Goal: Information Seeking & Learning: Compare options

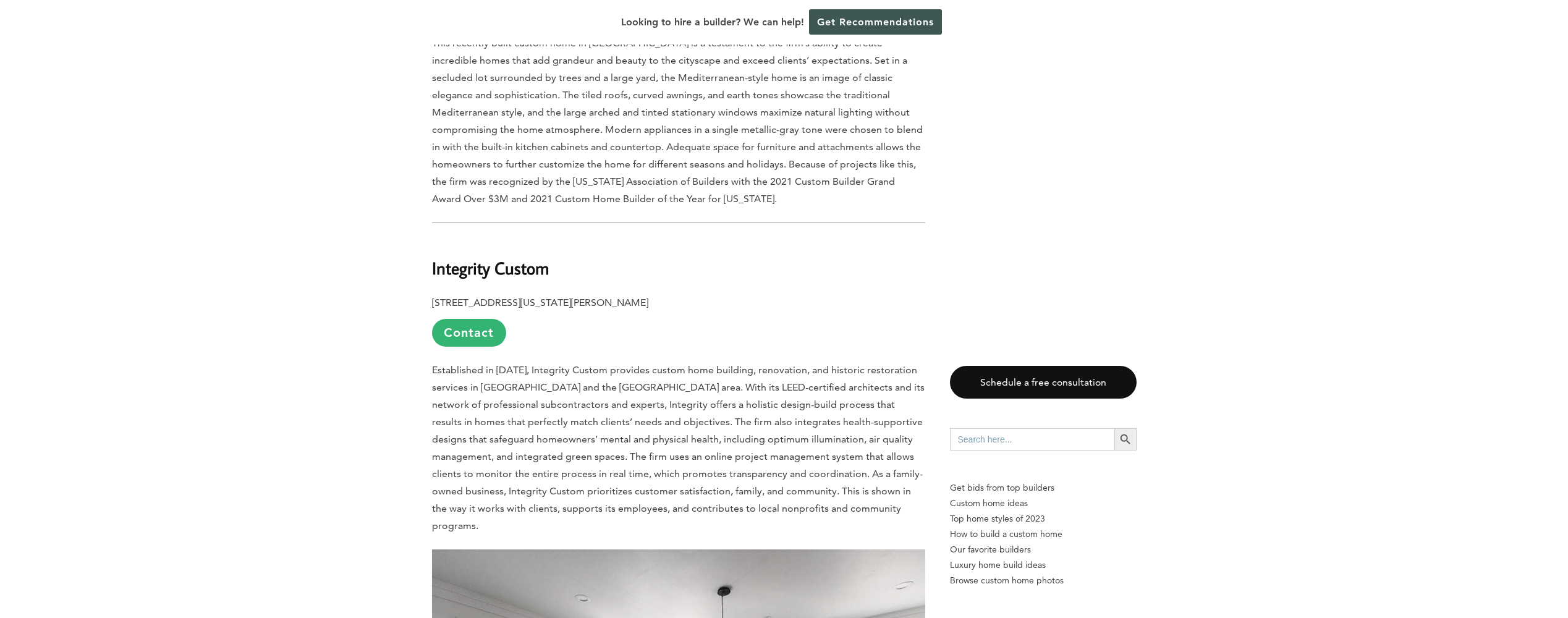
scroll to position [2410, 0]
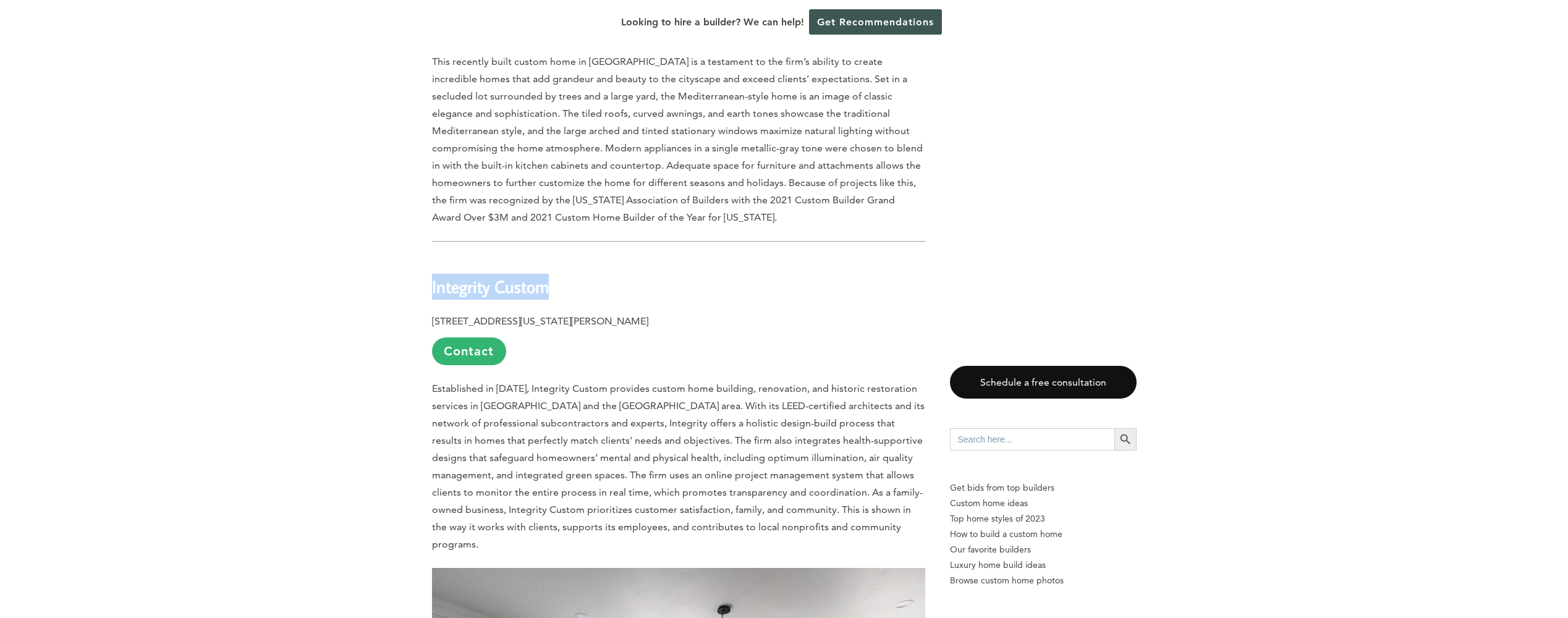
drag, startPoint x: 549, startPoint y: 205, endPoint x: 425, endPoint y: 211, distance: 124.1
drag, startPoint x: 425, startPoint y: 211, endPoint x: 488, endPoint y: 218, distance: 63.4
drag, startPoint x: 488, startPoint y: 218, endPoint x: 570, endPoint y: 183, distance: 89.2
click at [570, 256] on h2 "Integrity Custom" at bounding box center [678, 277] width 493 height 43
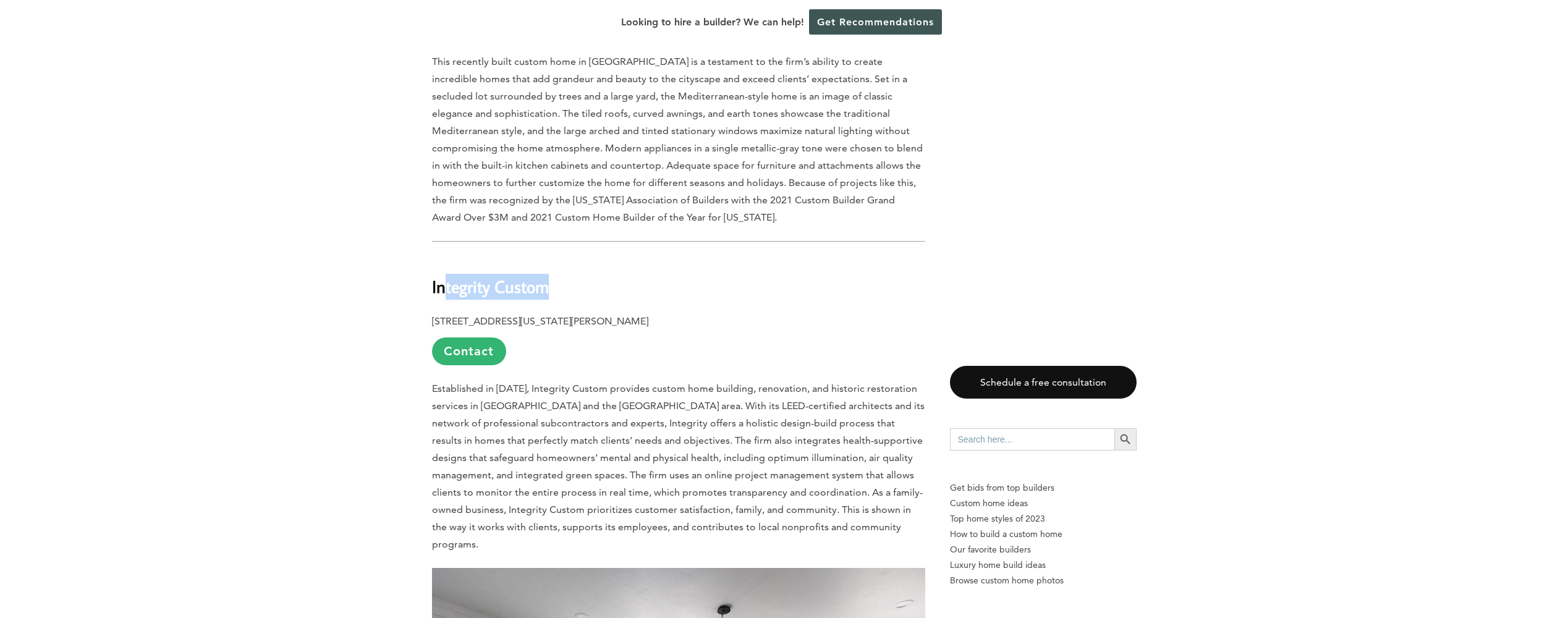
drag, startPoint x: 556, startPoint y: 209, endPoint x: 443, endPoint y: 206, distance: 113.0
click at [443, 256] on h2 "Integrity Custom" at bounding box center [678, 277] width 493 height 43
click at [583, 256] on h2 "Integrity Custom" at bounding box center [678, 277] width 493 height 43
drag, startPoint x: 550, startPoint y: 205, endPoint x: 427, endPoint y: 208, distance: 123.0
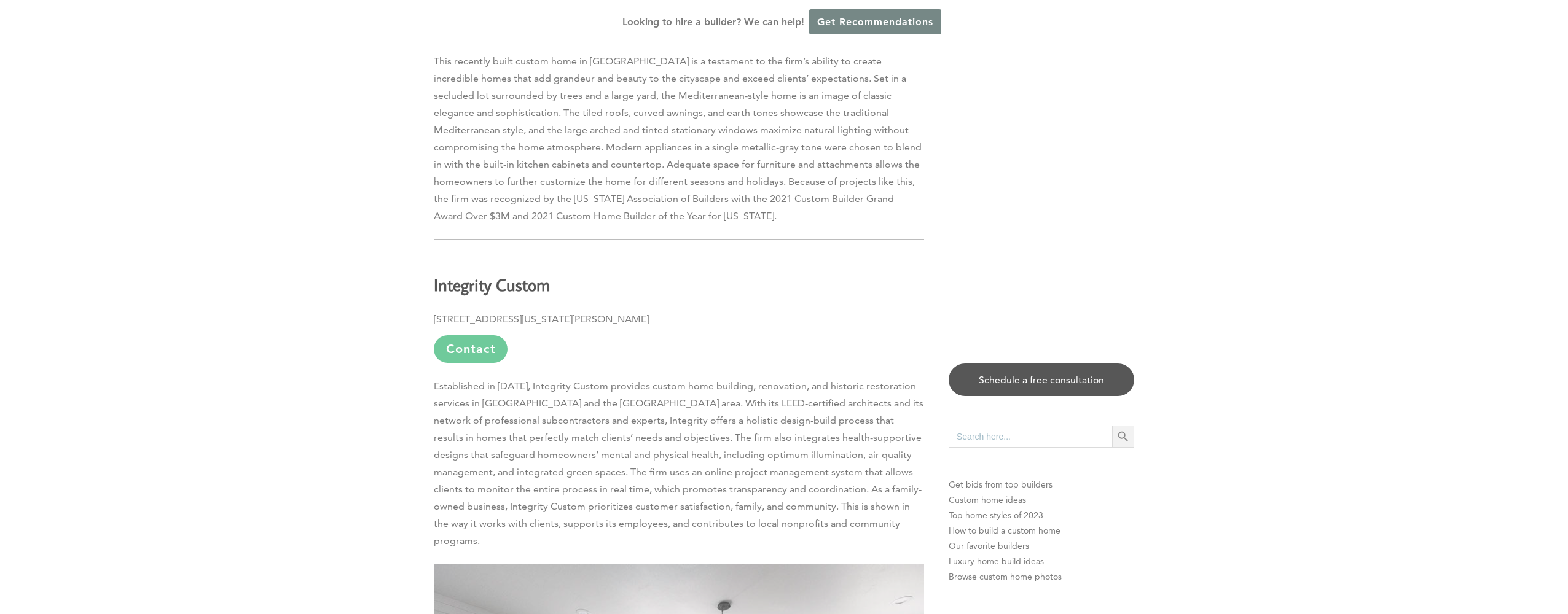
drag, startPoint x: 424, startPoint y: 207, endPoint x: 443, endPoint y: 206, distance: 19.0
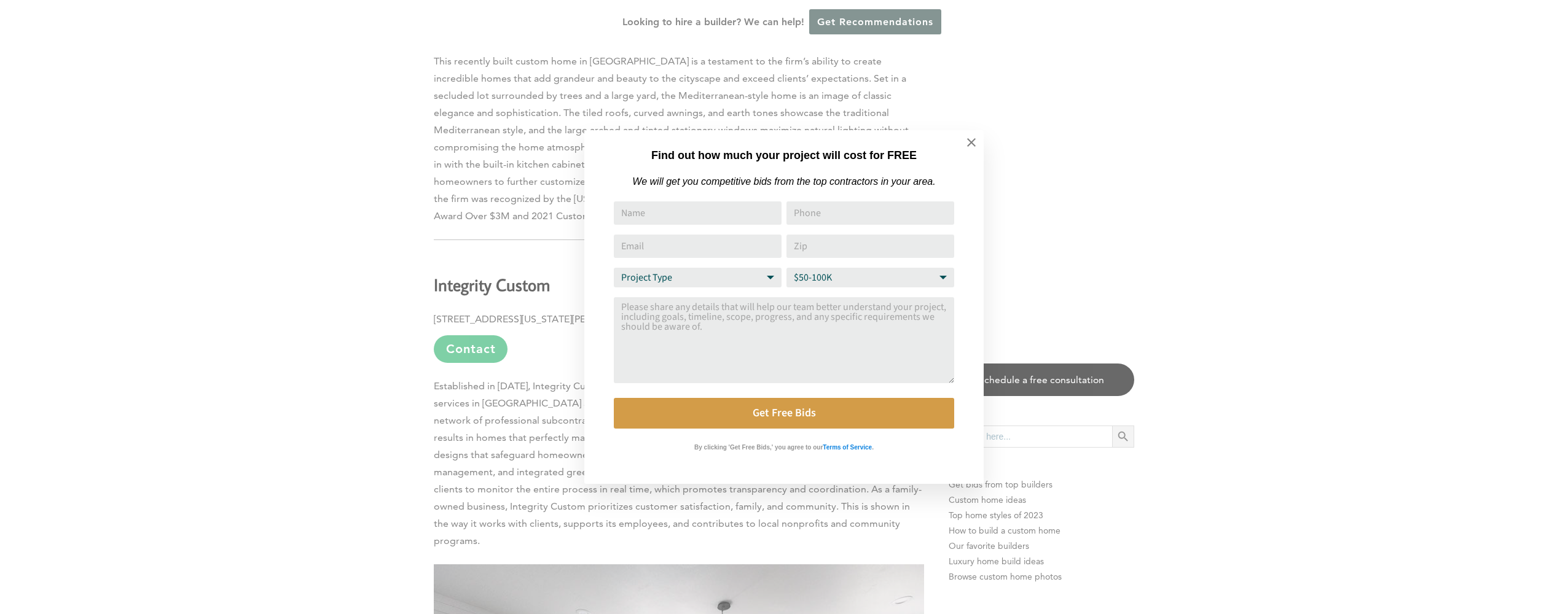
drag, startPoint x: 443, startPoint y: 206, endPoint x: 436, endPoint y: 188, distance: 19.3
click at [436, 188] on div "Find out how much your project will cost for FREE We will get you competitive b…" at bounding box center [784, 307] width 1568 height 614
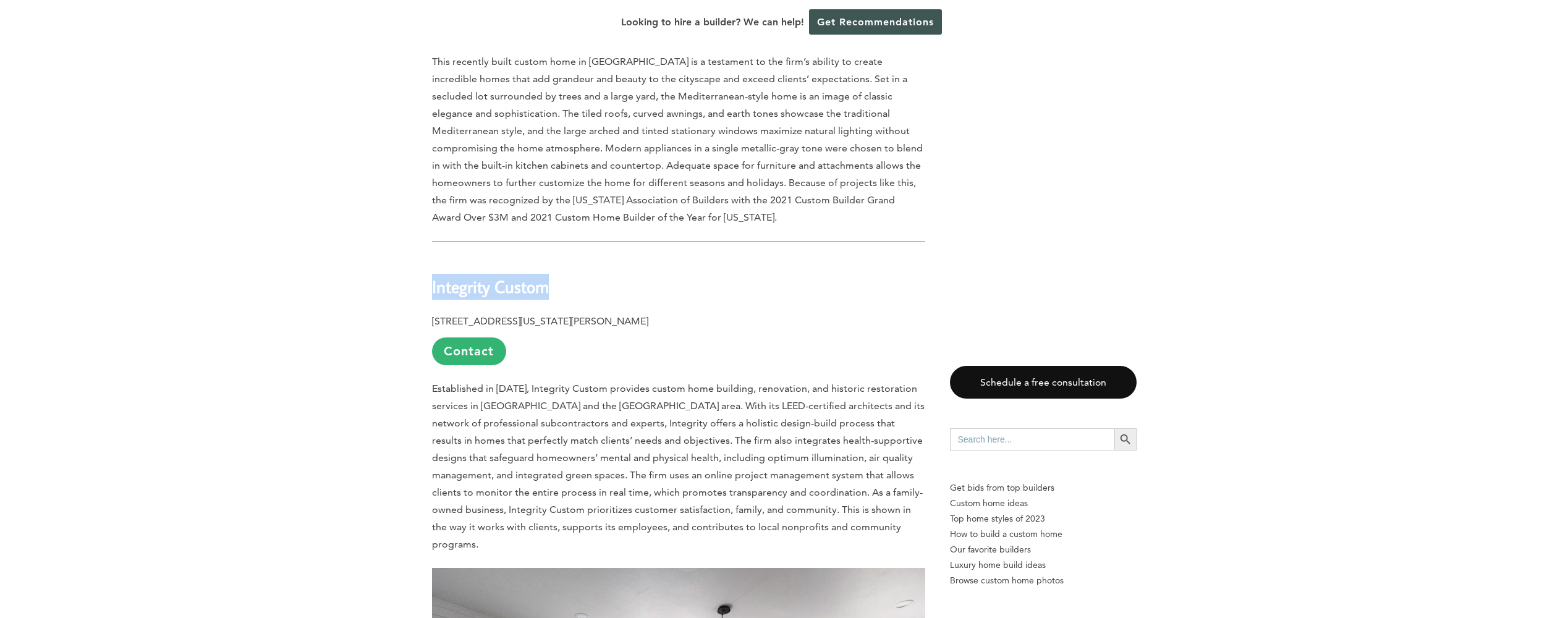
drag, startPoint x: 528, startPoint y: 206, endPoint x: 407, endPoint y: 198, distance: 121.3
copy b "Integrity Custom"
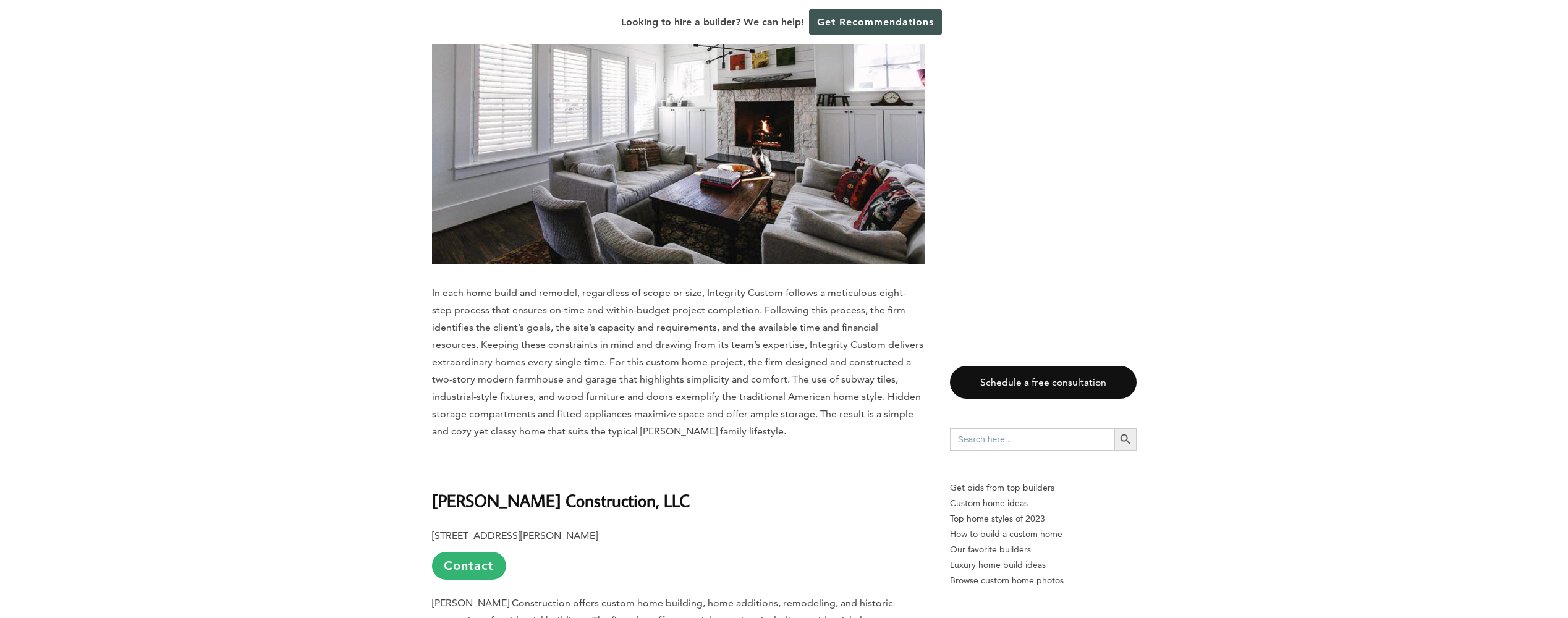
scroll to position [3152, 0]
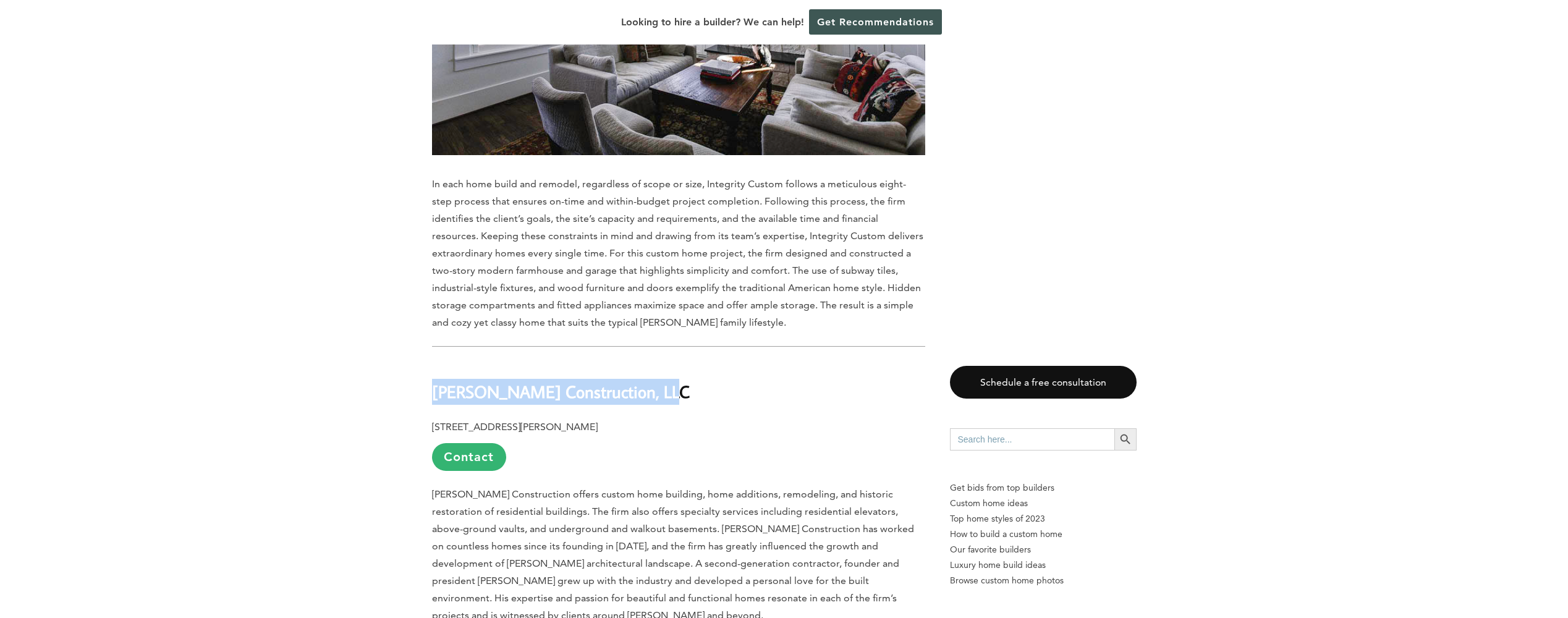
drag, startPoint x: 651, startPoint y: 292, endPoint x: 425, endPoint y: 296, distance: 226.0
copy b "[PERSON_NAME] Construction, LLC"
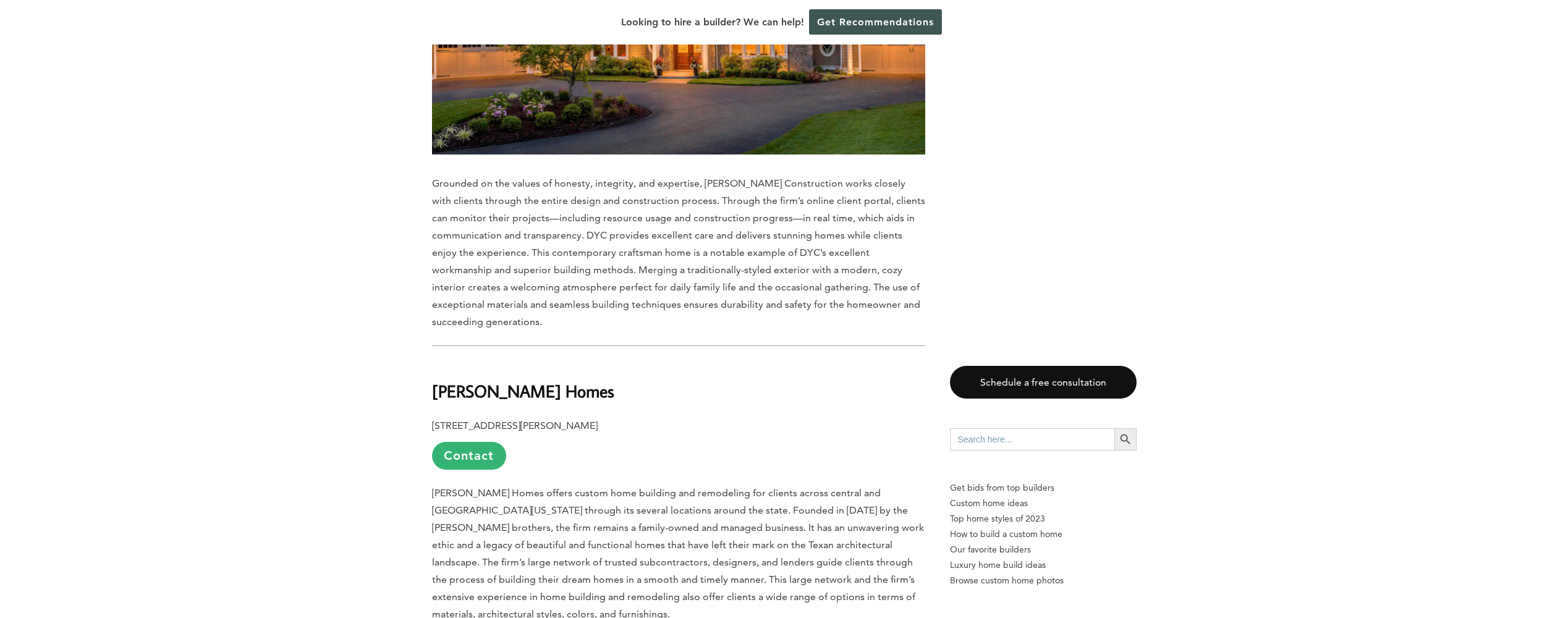
scroll to position [3955, 0]
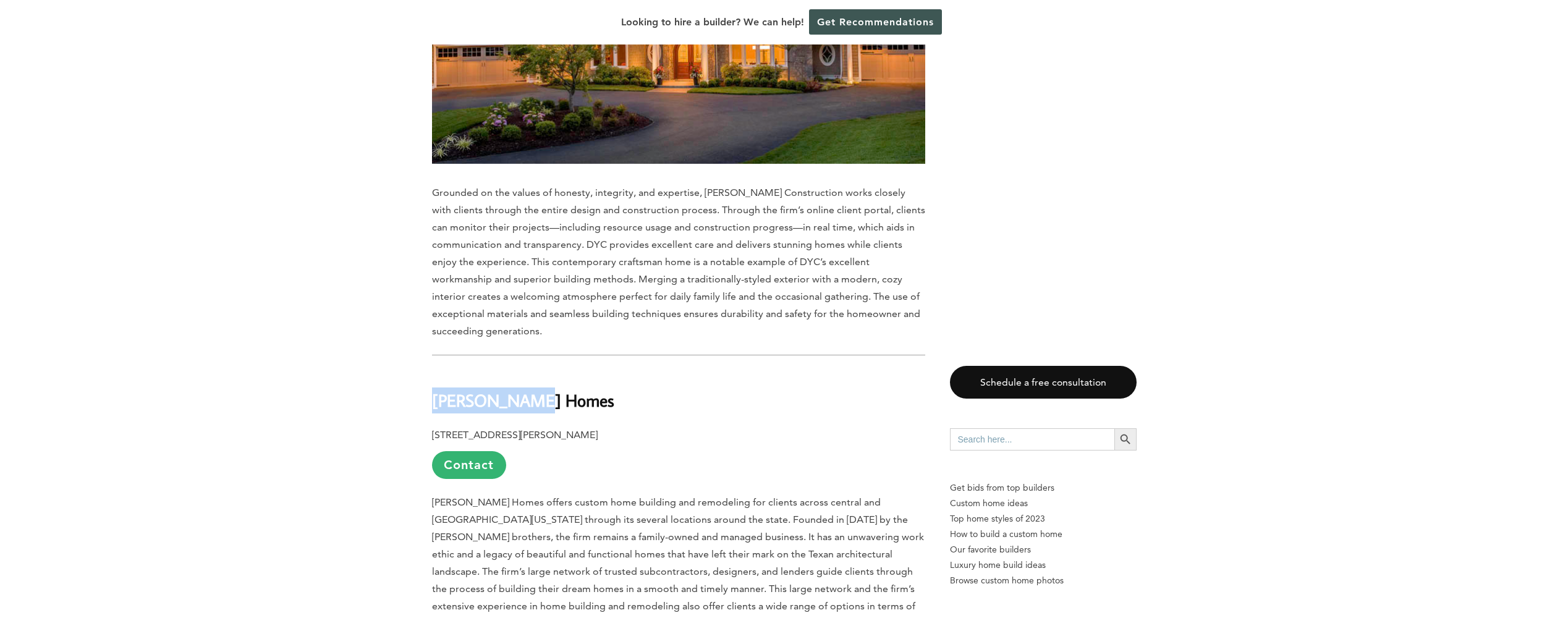
drag, startPoint x: 511, startPoint y: 303, endPoint x: 417, endPoint y: 301, distance: 94.0
copy b "[PERSON_NAME] Homes"
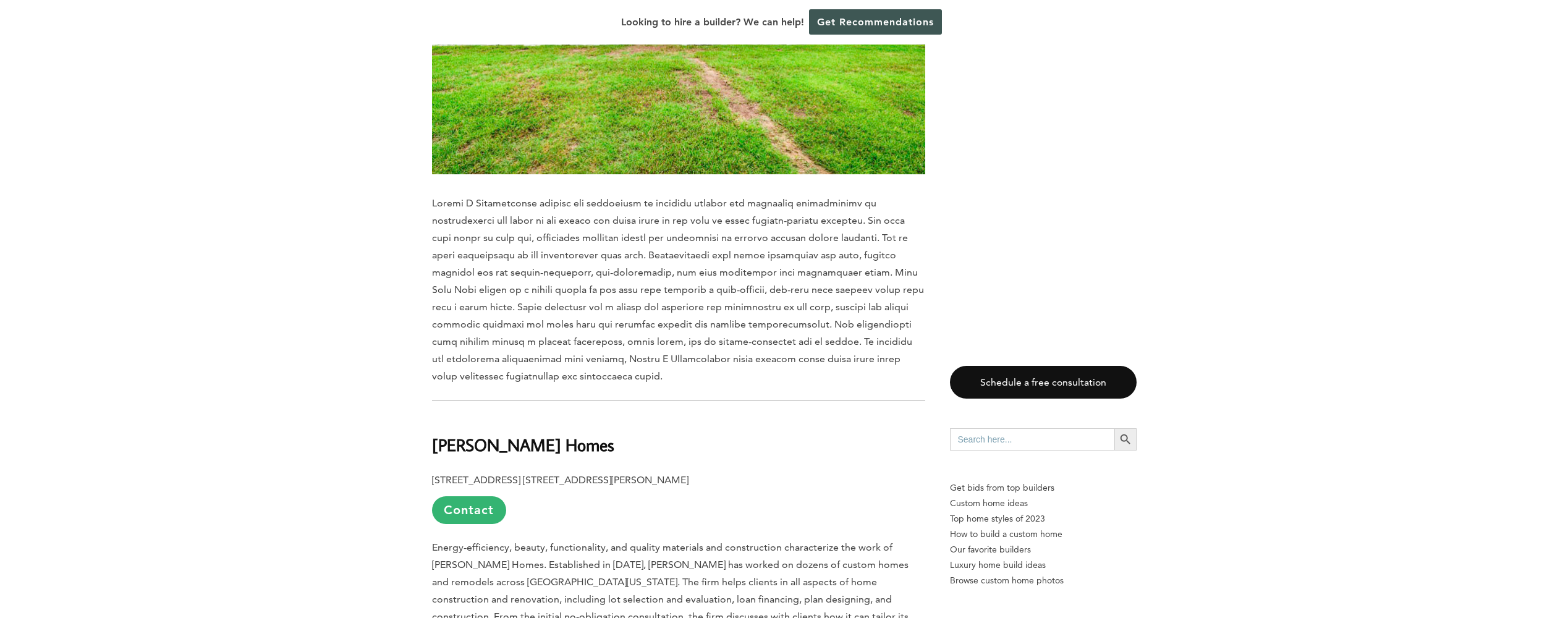
scroll to position [7107, 0]
drag, startPoint x: 585, startPoint y: 293, endPoint x: 434, endPoint y: 294, distance: 151.0
click at [434, 433] on b "[PERSON_NAME] Homes" at bounding box center [523, 444] width 182 height 22
copy b "[PERSON_NAME] Homes"
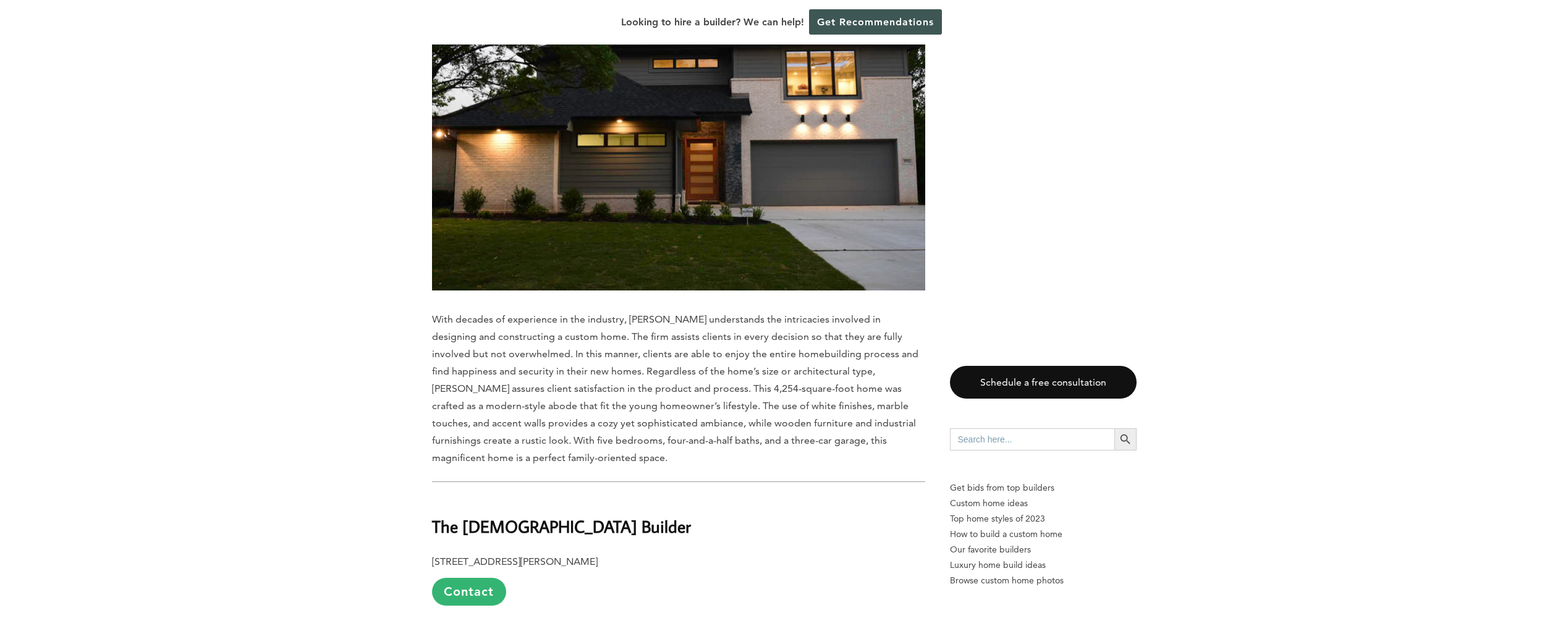
scroll to position [7848, 0]
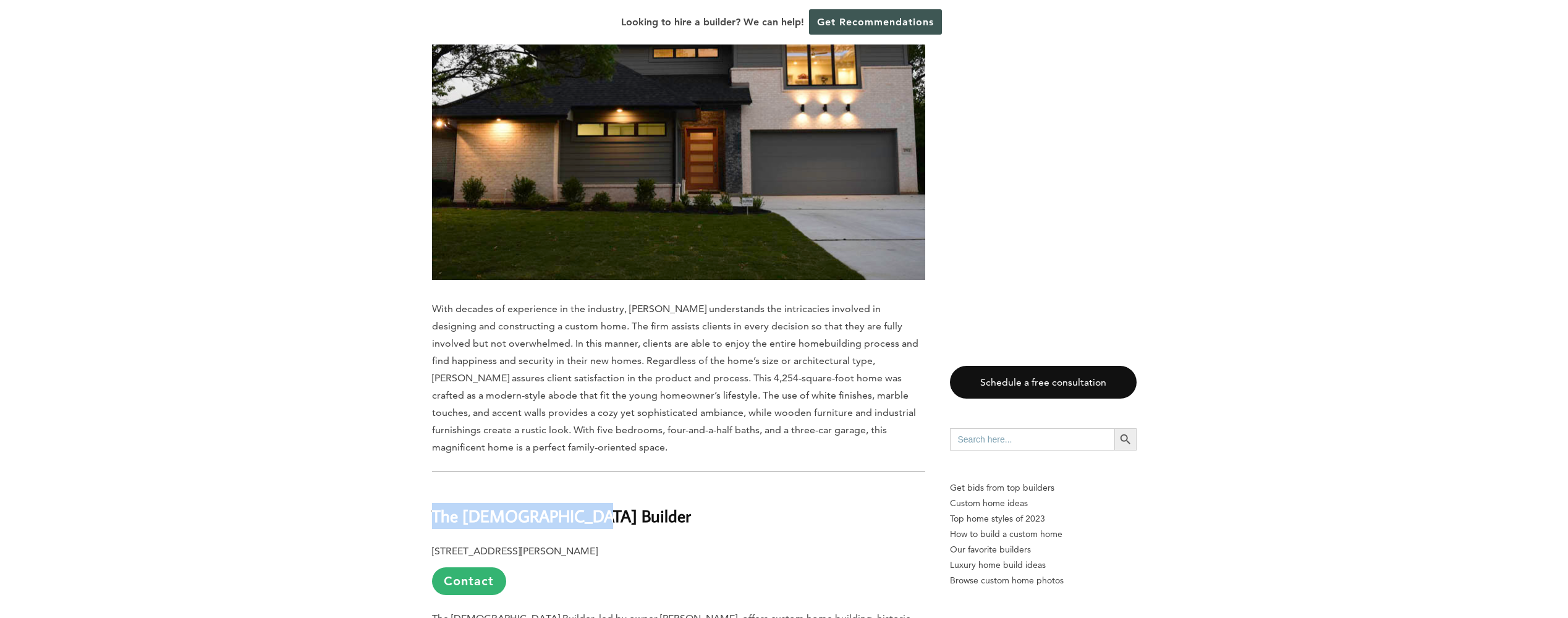
drag, startPoint x: 554, startPoint y: 366, endPoint x: 419, endPoint y: 366, distance: 135.0
copy b "The [DEMOGRAPHIC_DATA] Builder"
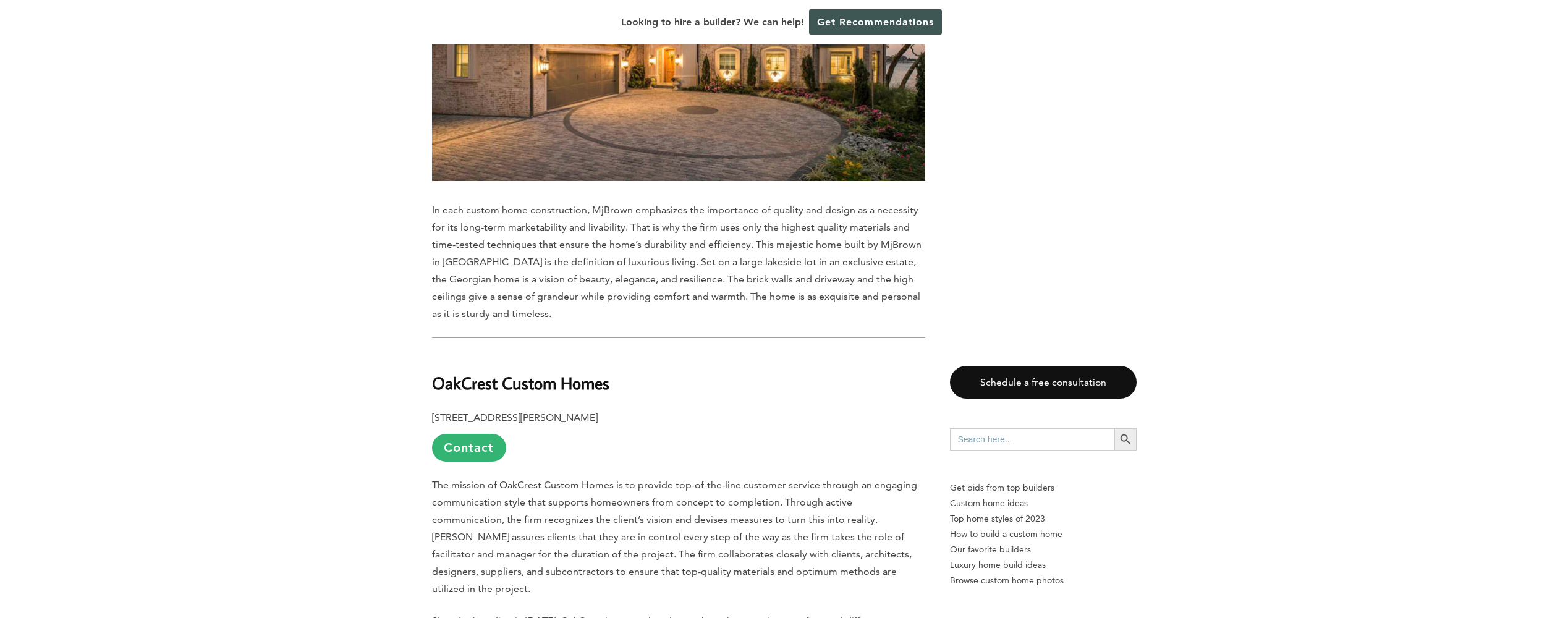
scroll to position [9578, 0]
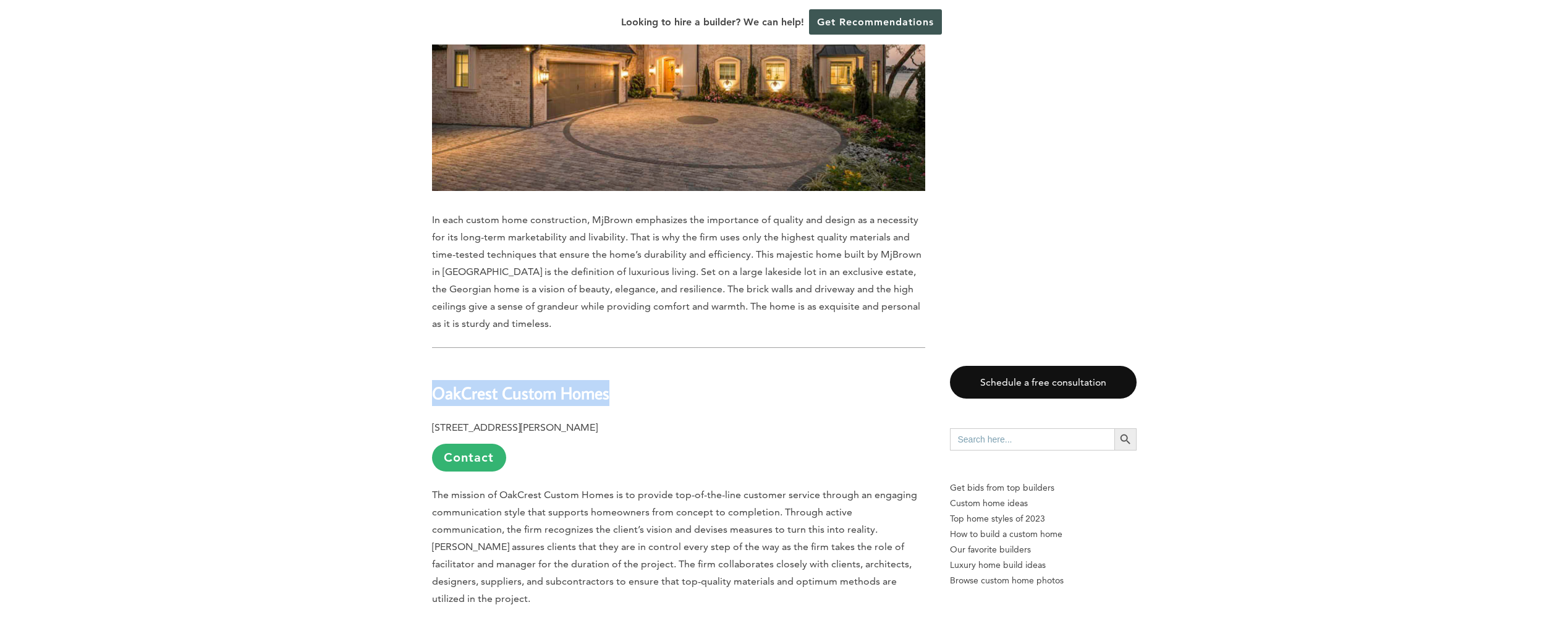
drag, startPoint x: 609, startPoint y: 208, endPoint x: 422, endPoint y: 205, distance: 187.0
copy b "OakCrest Custom Homes"
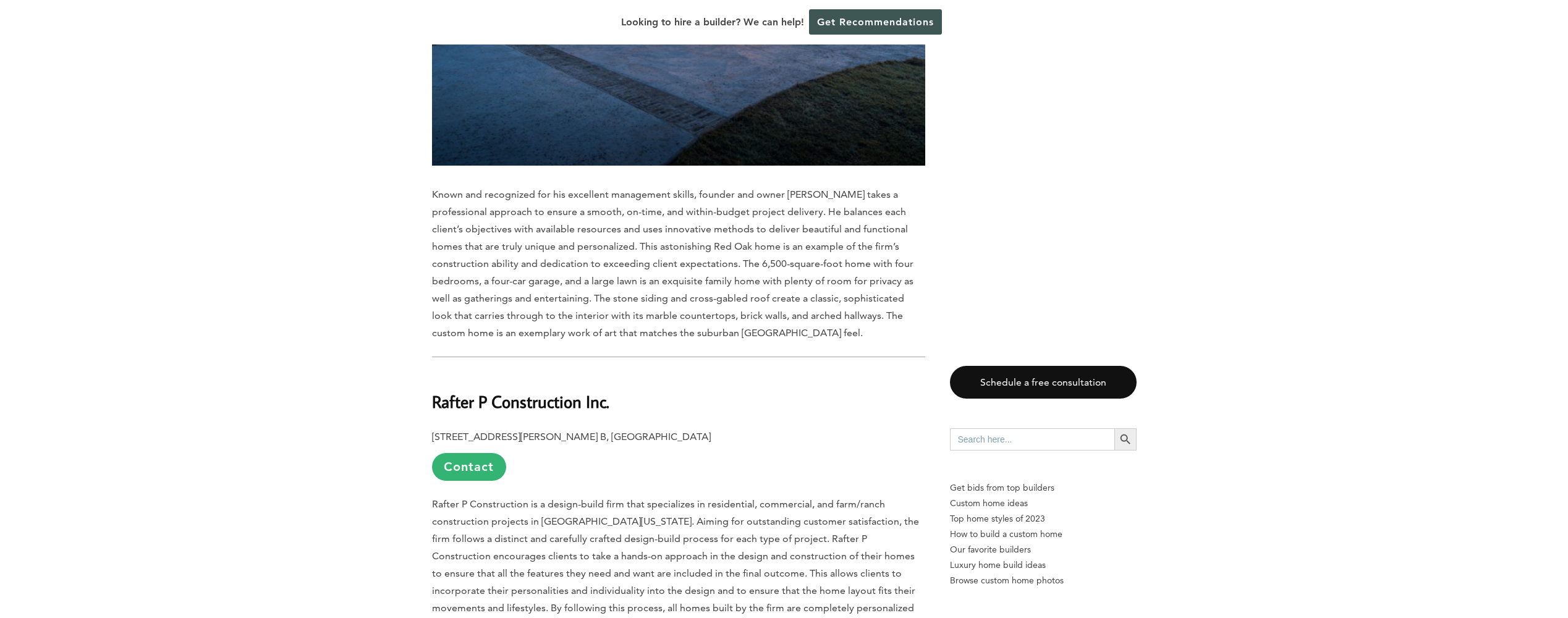
scroll to position [6303, 0]
drag, startPoint x: 608, startPoint y: 252, endPoint x: 431, endPoint y: 260, distance: 177.2
drag, startPoint x: 431, startPoint y: 260, endPoint x: 454, endPoint y: 258, distance: 23.1
copy b "Rafter P Construction Inc"
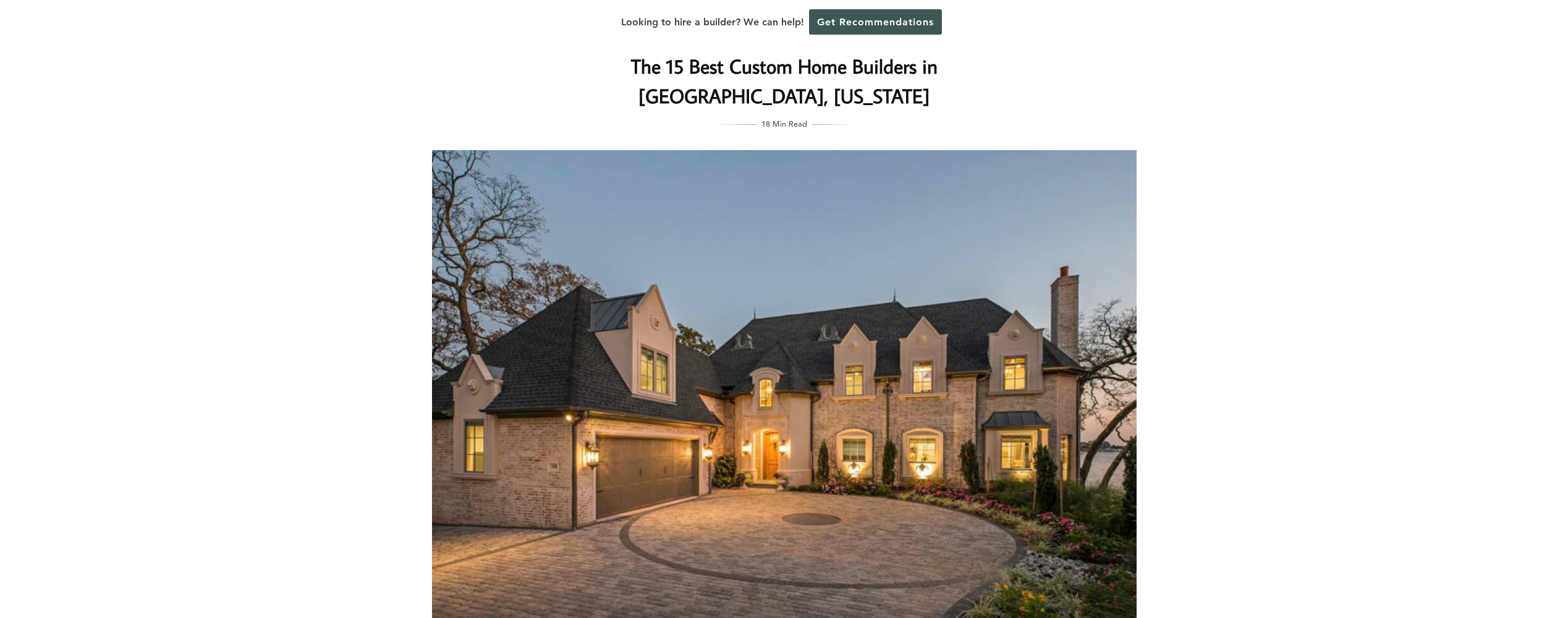
scroll to position [0, 0]
